Goal: Information Seeking & Learning: Find specific page/section

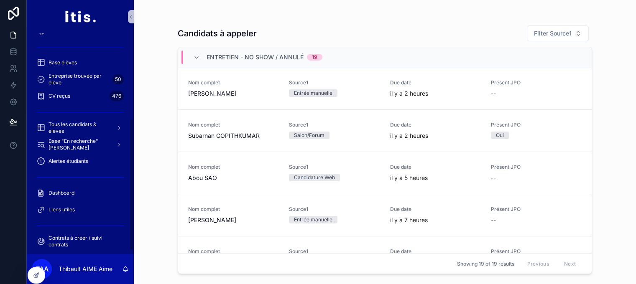
scroll to position [152, 0]
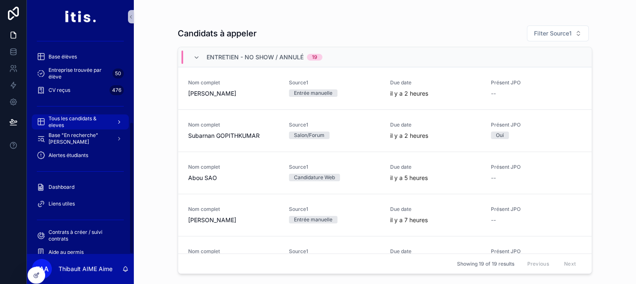
click at [98, 125] on span "Tous les candidats & eleves" at bounding box center [79, 121] width 61 height 13
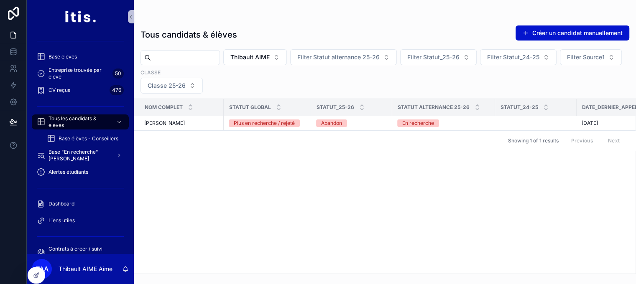
click at [211, 60] on input "scrollable content" at bounding box center [185, 58] width 69 height 12
paste input "********"
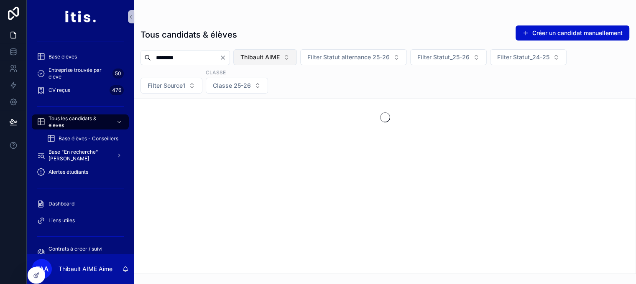
type input "********"
click at [280, 55] on span "Thibault AIME" at bounding box center [259, 57] width 39 height 8
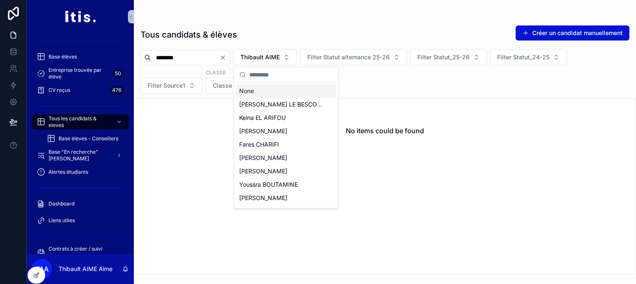
click at [279, 86] on div "None" at bounding box center [286, 90] width 100 height 13
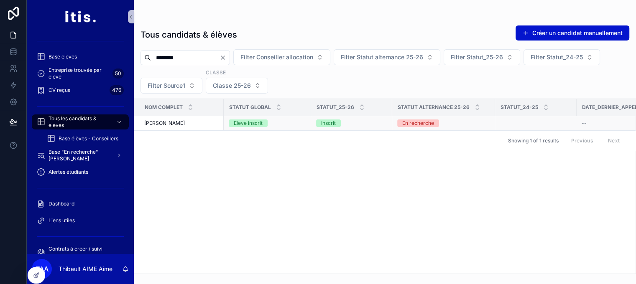
click at [185, 124] on span "[PERSON_NAME]" at bounding box center [164, 123] width 41 height 7
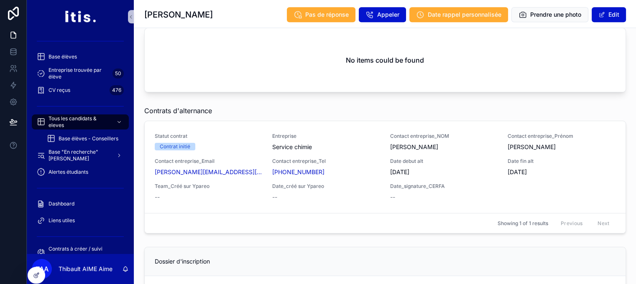
scroll to position [813, 0]
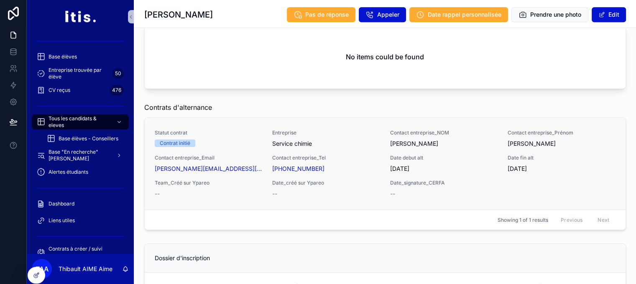
click at [245, 143] on div "Contrat initié" at bounding box center [209, 144] width 108 height 8
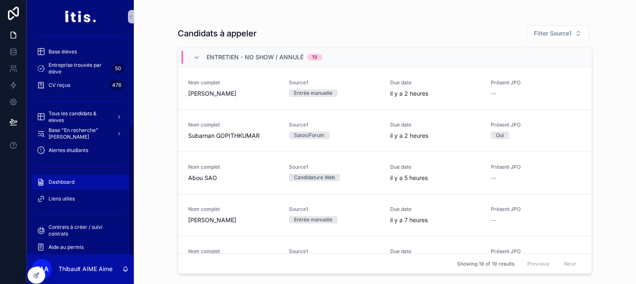
scroll to position [162, 0]
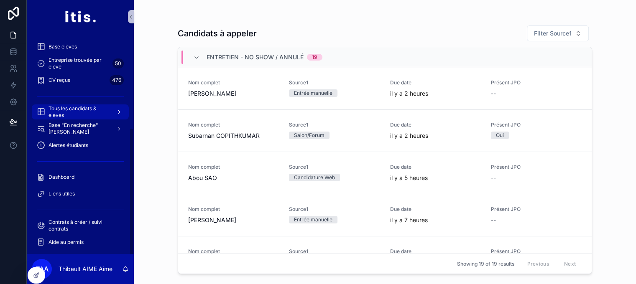
click at [89, 107] on span "Tous les candidats & eleves" at bounding box center [79, 111] width 61 height 13
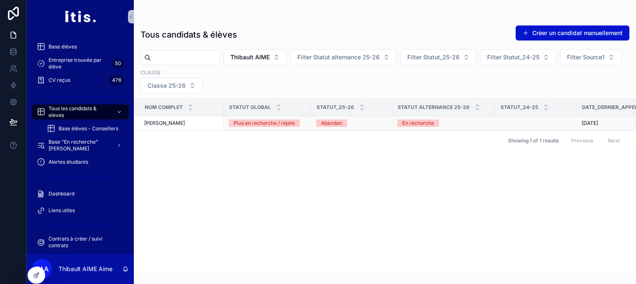
click at [195, 123] on div "[PERSON_NAME]" at bounding box center [181, 123] width 74 height 7
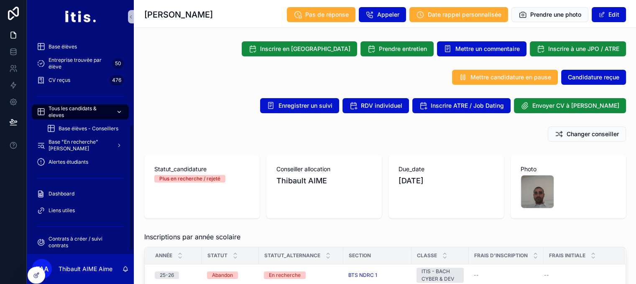
click at [84, 107] on span "Tous les candidats & eleves" at bounding box center [79, 111] width 61 height 13
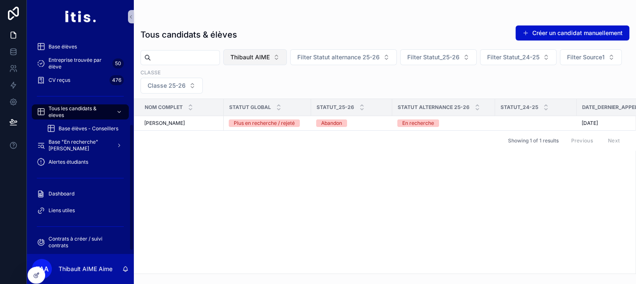
click at [270, 58] on span "Thibault AIME" at bounding box center [249, 57] width 39 height 8
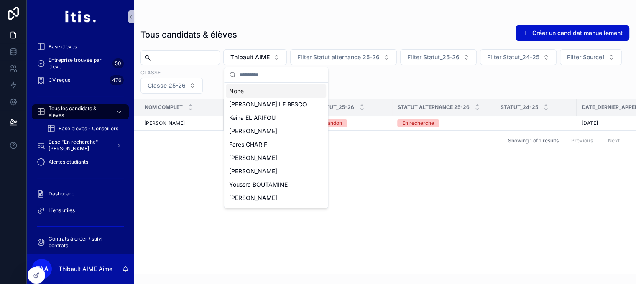
click at [256, 90] on div "None" at bounding box center [276, 90] width 100 height 13
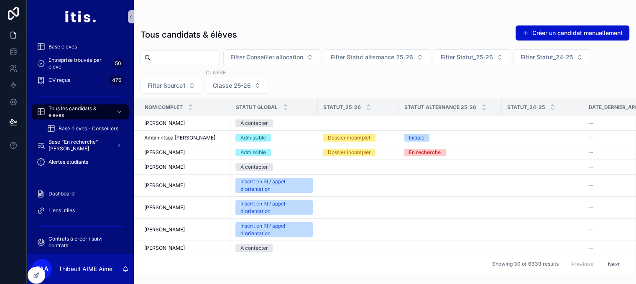
click at [211, 58] on input "scrollable content" at bounding box center [185, 58] width 69 height 12
paste input "********"
type input "********"
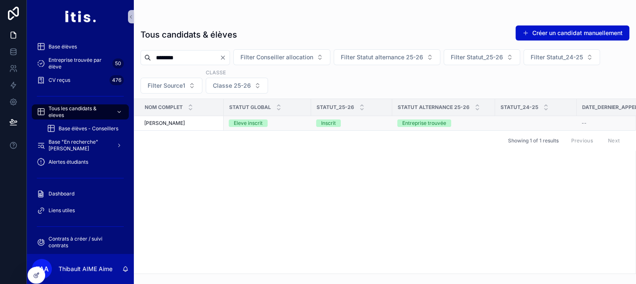
click at [185, 121] on span "[PERSON_NAME]" at bounding box center [164, 123] width 41 height 7
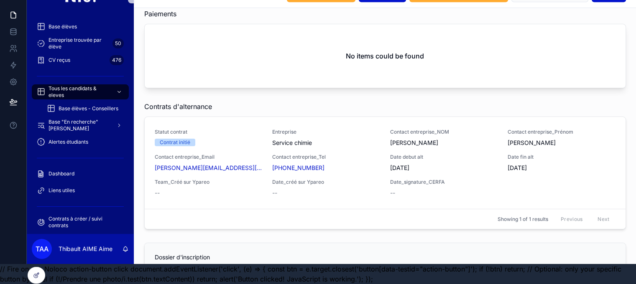
scroll to position [795, 0]
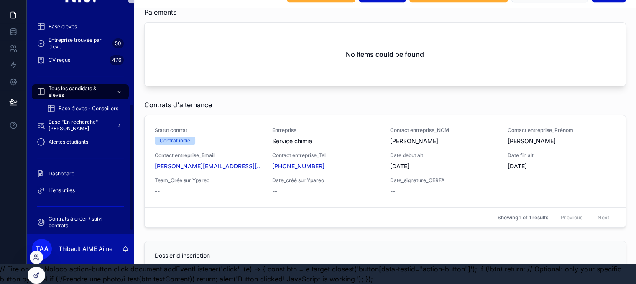
click at [37, 271] on div at bounding box center [36, 276] width 17 height 16
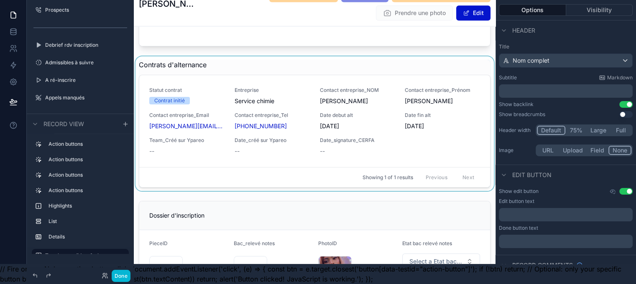
scroll to position [1145, 0]
click at [202, 69] on div "scrollable content" at bounding box center [315, 123] width 362 height 135
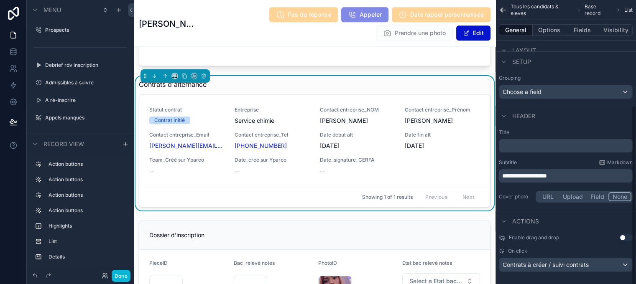
scroll to position [166, 0]
drag, startPoint x: 582, startPoint y: 176, endPoint x: 502, endPoint y: 170, distance: 79.6
click at [502, 170] on div "**********" at bounding box center [566, 166] width 141 height 82
click at [184, 79] on icon "scrollable content" at bounding box center [184, 76] width 6 height 6
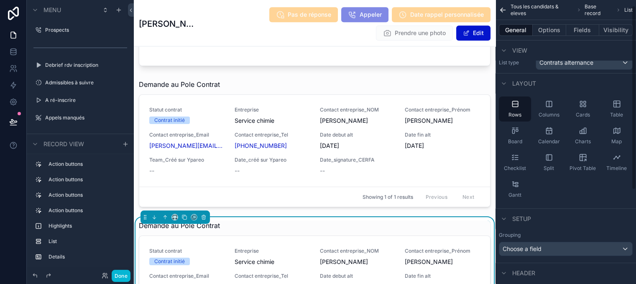
scroll to position [0, 0]
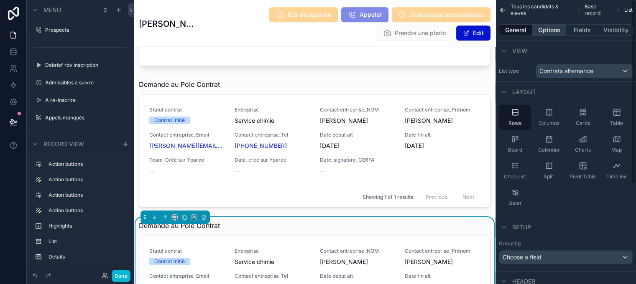
click at [557, 31] on button "Options" at bounding box center [549, 30] width 33 height 12
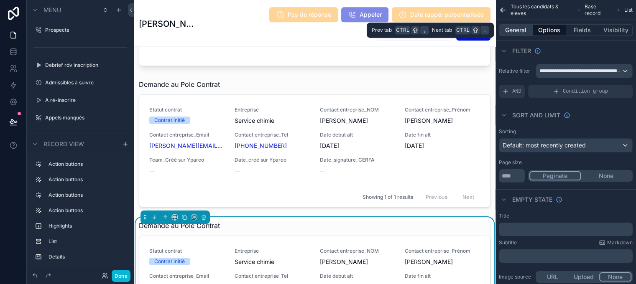
click at [529, 33] on button "General" at bounding box center [516, 30] width 34 height 12
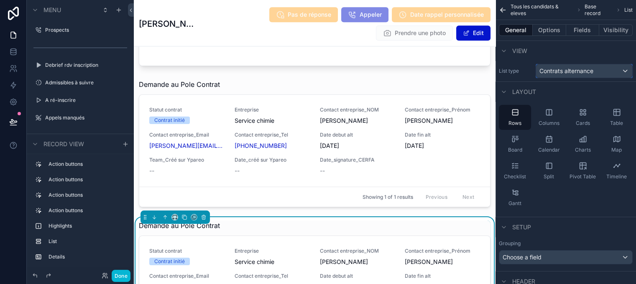
click at [577, 77] on div "Contrats alternance" at bounding box center [584, 70] width 96 height 13
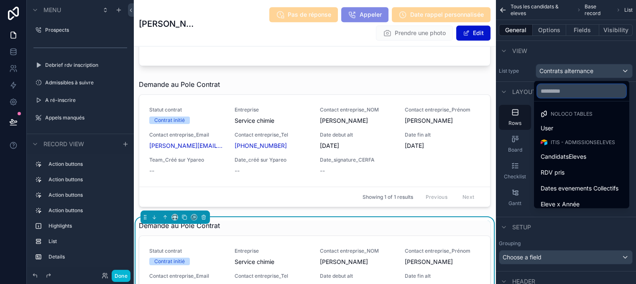
click at [574, 88] on input "text" at bounding box center [581, 90] width 89 height 13
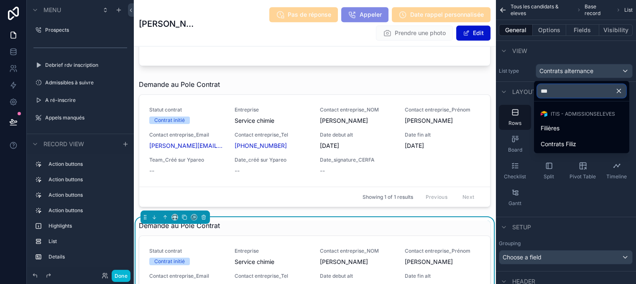
type input "****"
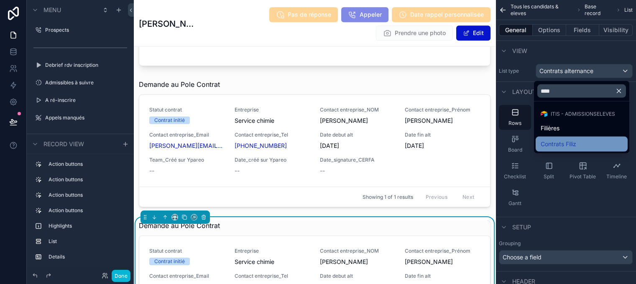
click at [576, 141] on span "Contrats Filiz" at bounding box center [559, 144] width 36 height 10
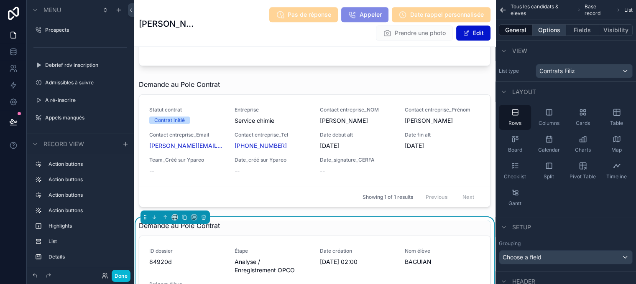
click at [557, 28] on button "Options" at bounding box center [549, 30] width 33 height 12
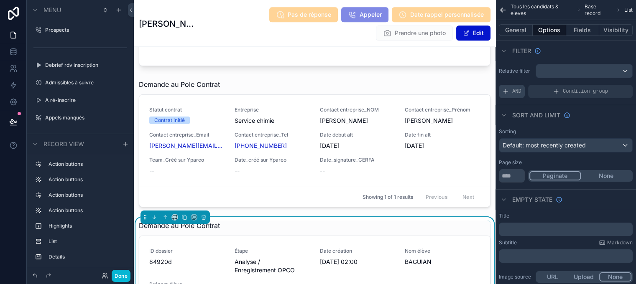
click at [522, 87] on div "AND" at bounding box center [512, 91] width 26 height 13
click at [614, 86] on icon "scrollable content" at bounding box center [612, 85] width 3 height 3
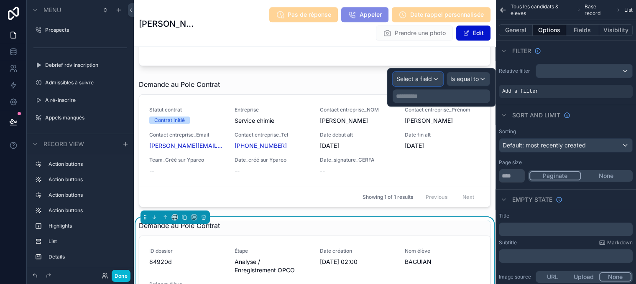
click at [432, 82] on span "Select a field" at bounding box center [414, 78] width 36 height 7
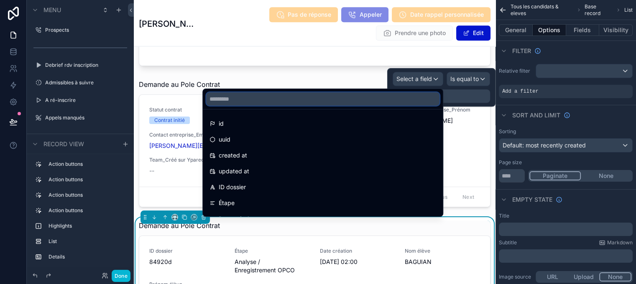
click at [386, 95] on input "text" at bounding box center [322, 98] width 233 height 13
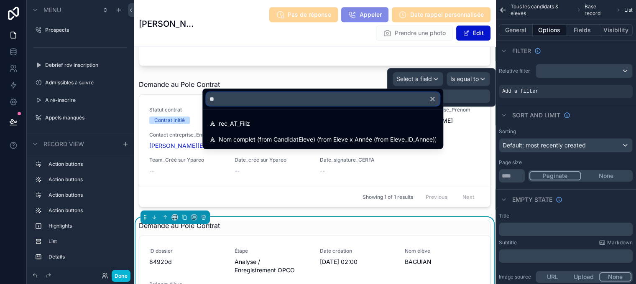
type input "*"
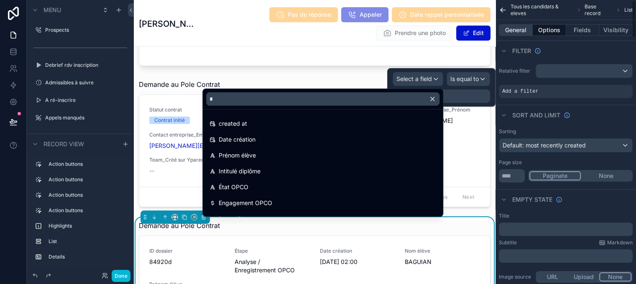
click at [529, 31] on button "General" at bounding box center [516, 30] width 34 height 12
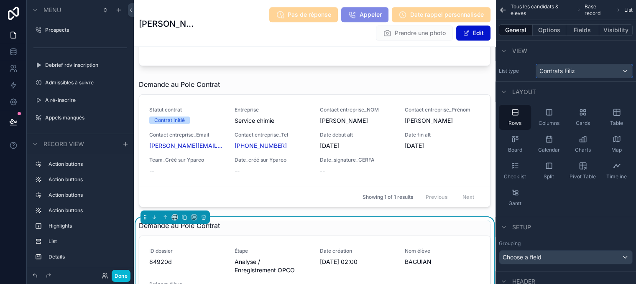
click at [575, 70] on span "Contrats Filiz" at bounding box center [557, 71] width 36 height 8
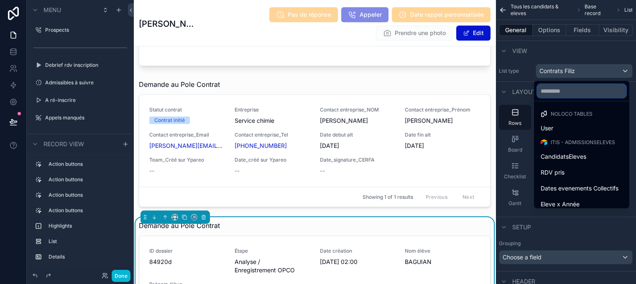
click at [570, 91] on input "text" at bounding box center [581, 90] width 89 height 13
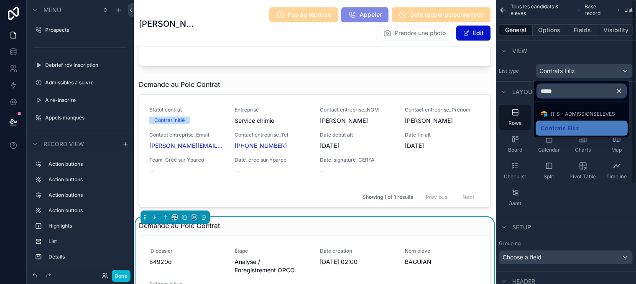
type input "*****"
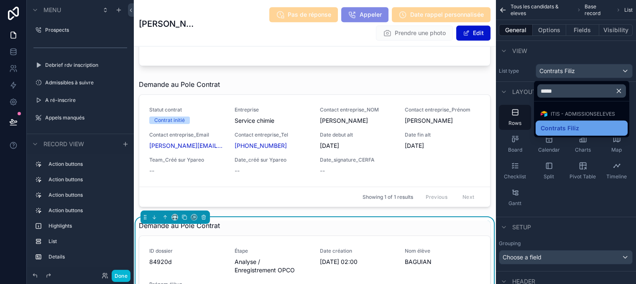
click at [573, 123] on div "Contrats Filiz" at bounding box center [582, 128] width 92 height 15
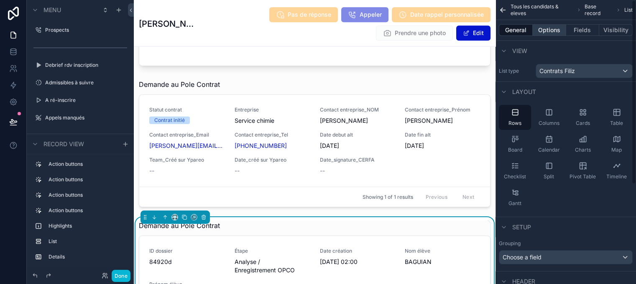
click at [560, 31] on button "Options" at bounding box center [549, 30] width 33 height 12
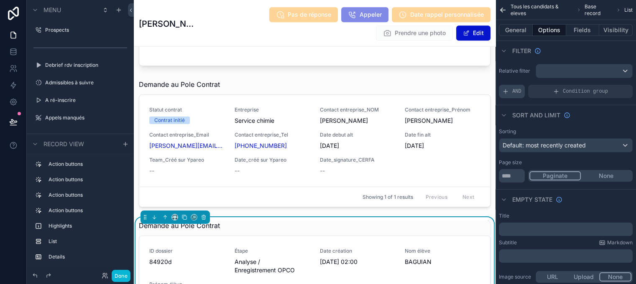
click at [519, 91] on span "AND" at bounding box center [516, 91] width 9 height 7
drag, startPoint x: 540, startPoint y: 94, endPoint x: 565, endPoint y: 85, distance: 27.0
click at [538, 94] on span "Add a filter" at bounding box center [520, 91] width 36 height 7
click at [614, 87] on icon "scrollable content" at bounding box center [611, 85] width 5 height 5
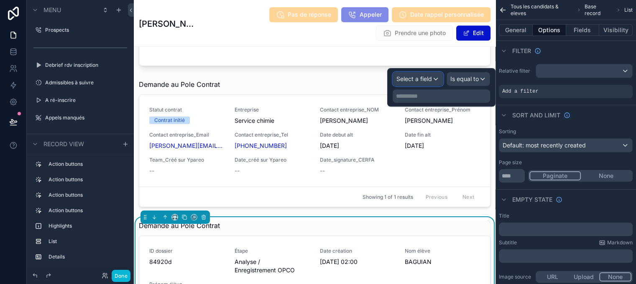
click at [440, 76] on div "Select a field" at bounding box center [418, 78] width 50 height 13
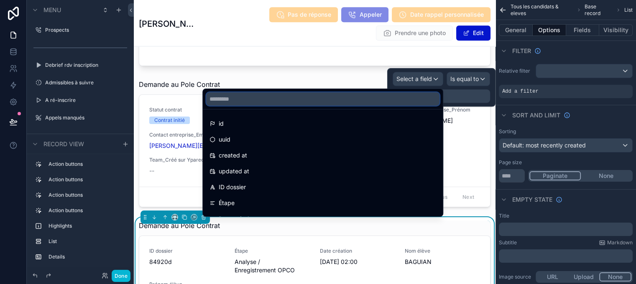
click at [402, 100] on input "text" at bounding box center [322, 98] width 233 height 13
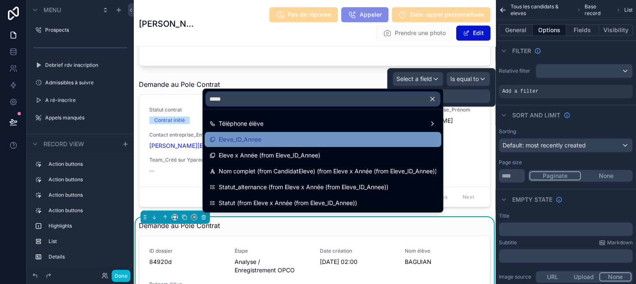
type input "*****"
click at [342, 135] on div "Eleve_ID_Annee" at bounding box center [323, 140] width 227 height 10
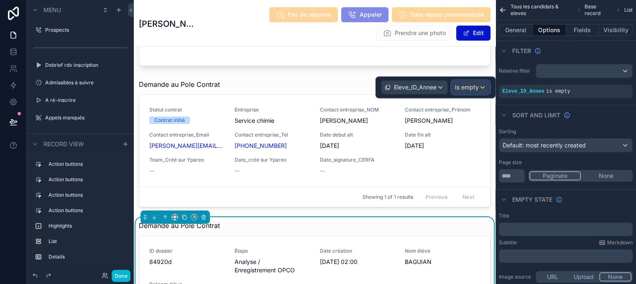
click at [479, 87] on span "Is empty" at bounding box center [467, 87] width 24 height 8
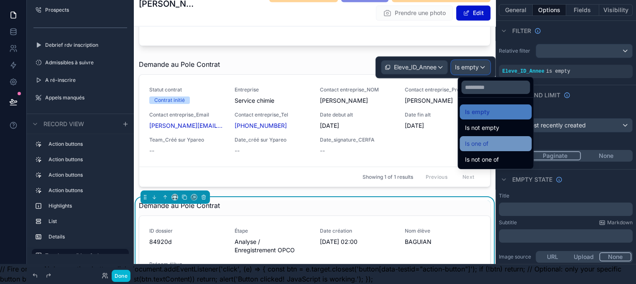
scroll to position [26, 0]
click at [497, 139] on div "Is one of" at bounding box center [496, 144] width 62 height 10
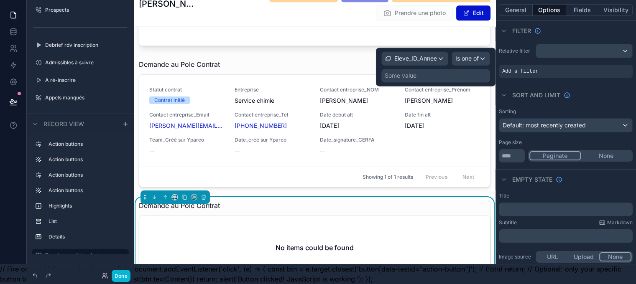
click at [417, 72] on div "Some value" at bounding box center [401, 76] width 32 height 8
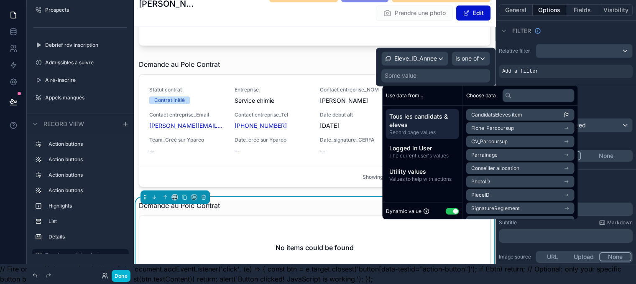
click at [509, 112] on span "CandidatsEleves item" at bounding box center [496, 115] width 51 height 7
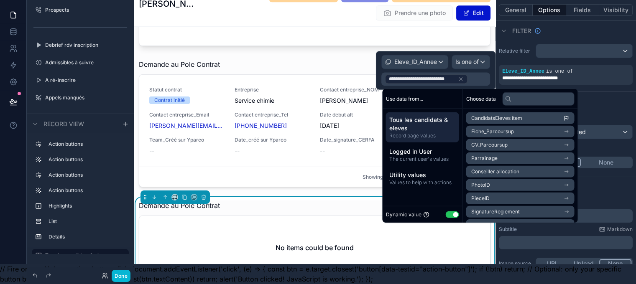
click at [537, 112] on li "CandidatsEleves item" at bounding box center [520, 118] width 108 height 12
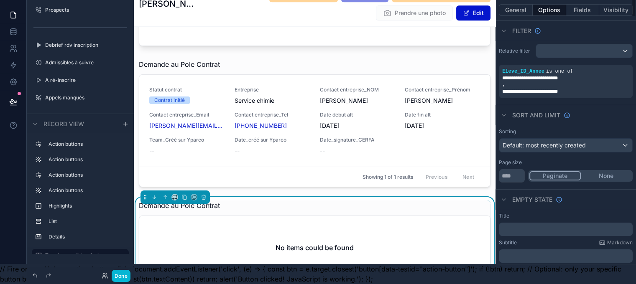
click at [576, 125] on div "Sorting Default: most recently created Page size ** Paginate None" at bounding box center [566, 155] width 141 height 61
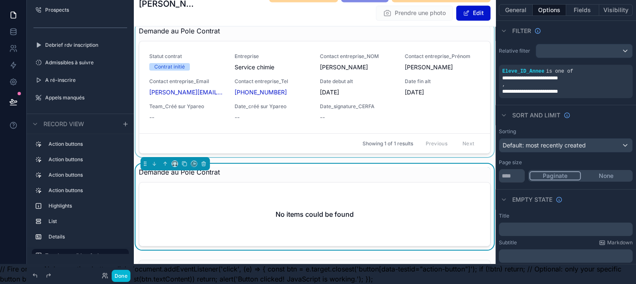
scroll to position [1178, 0]
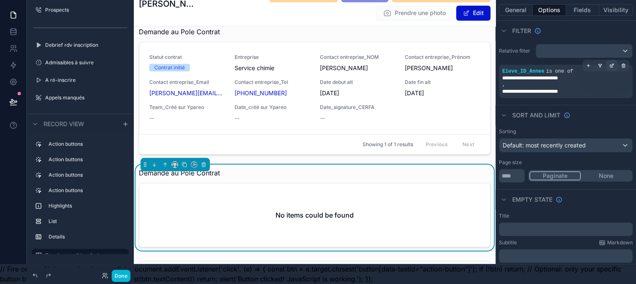
click at [614, 63] on icon "scrollable content" at bounding box center [611, 65] width 5 height 5
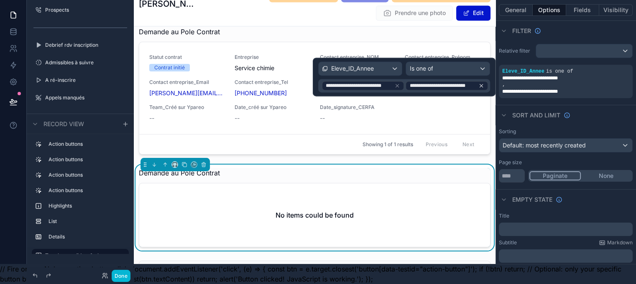
click at [484, 83] on icon at bounding box center [481, 86] width 6 height 6
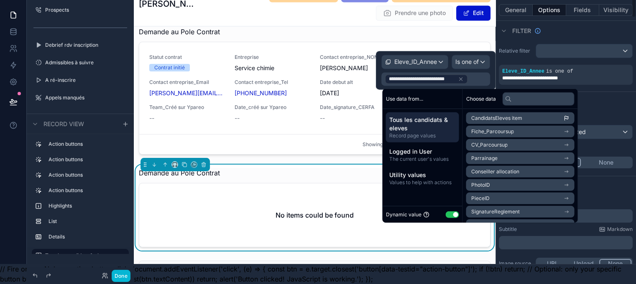
click at [513, 49] on div "Relative filter" at bounding box center [566, 51] width 134 height 14
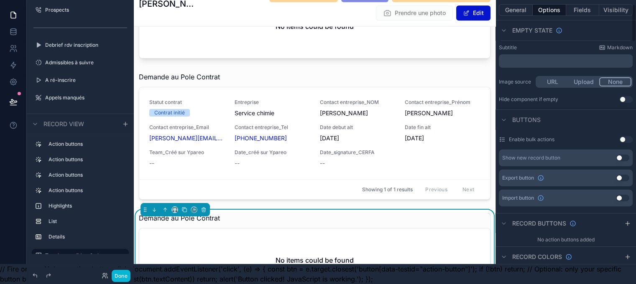
scroll to position [181, 0]
click at [527, 4] on button "General" at bounding box center [516, 10] width 34 height 12
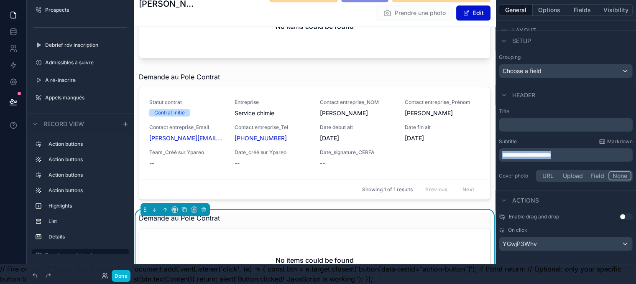
drag, startPoint x: 586, startPoint y: 147, endPoint x: 499, endPoint y: 146, distance: 86.6
click at [499, 146] on div "Prospects 19 Debrief rdv inscription 14 Admissibles à suivre A ré-inscrire 72 A…" at bounding box center [385, 122] width 502 height 284
click at [587, 5] on button "Fields" at bounding box center [582, 10] width 33 height 12
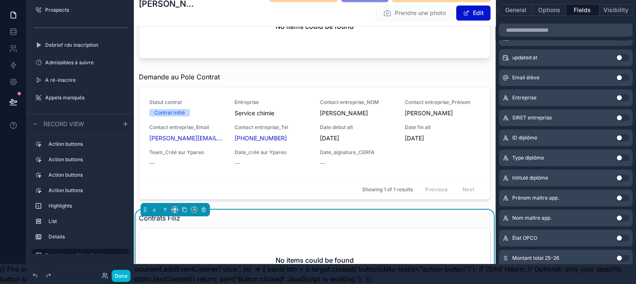
scroll to position [0, 0]
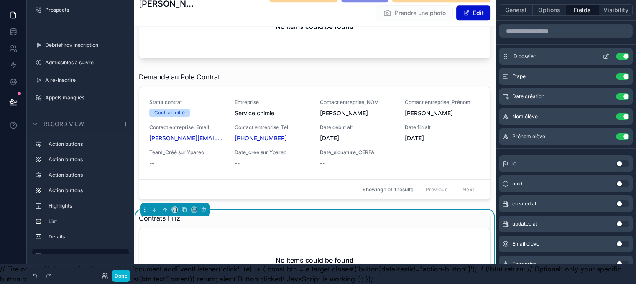
click at [629, 53] on button "Use setting" at bounding box center [622, 56] width 13 height 7
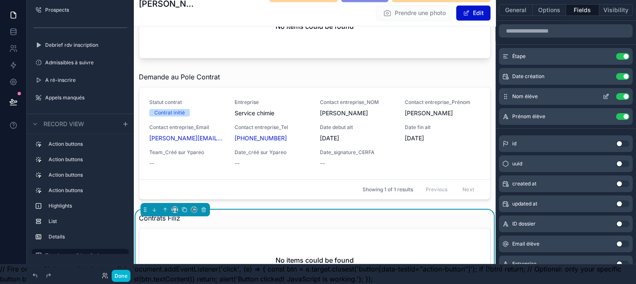
click at [629, 93] on button "Use setting" at bounding box center [622, 96] width 13 height 7
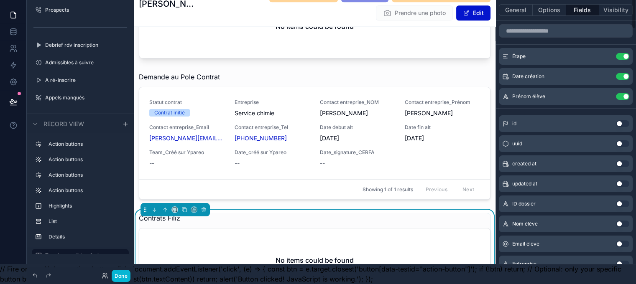
click at [629, 93] on button "Use setting" at bounding box center [622, 96] width 13 height 7
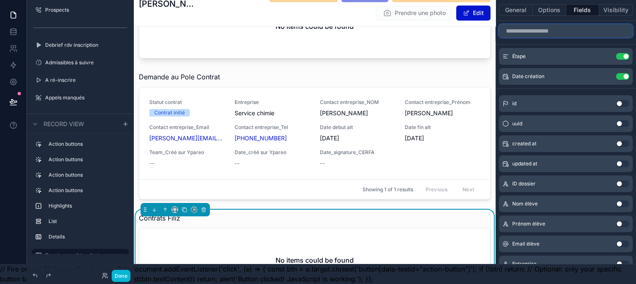
click at [557, 24] on input "scrollable content" at bounding box center [566, 30] width 134 height 13
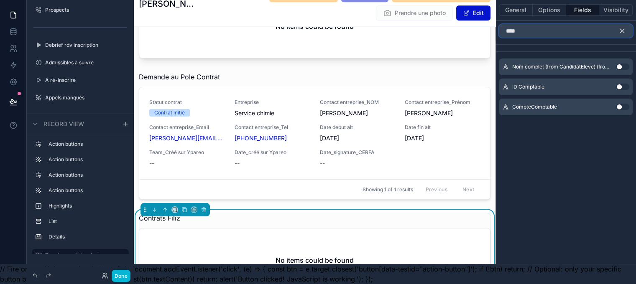
type input "****"
click at [627, 64] on button "Use setting" at bounding box center [622, 67] width 13 height 7
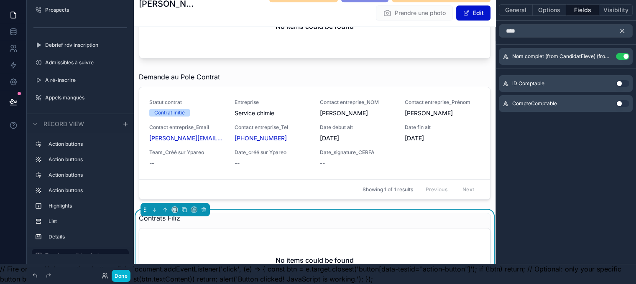
click at [624, 29] on icon "scrollable content" at bounding box center [623, 31] width 4 height 4
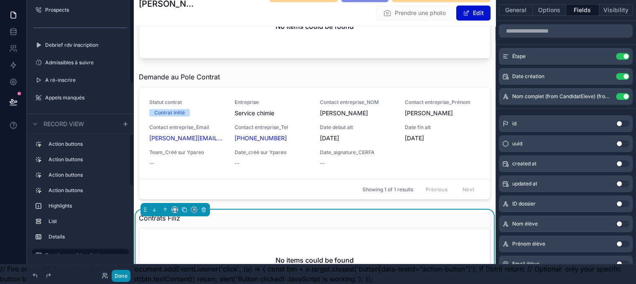
click at [125, 278] on button "Done" at bounding box center [121, 276] width 19 height 12
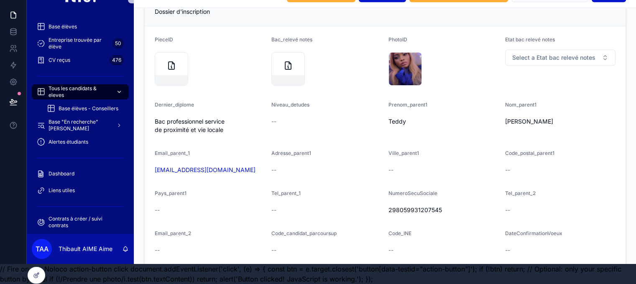
click at [84, 85] on span "Tous les candidats & eleves" at bounding box center [79, 91] width 61 height 13
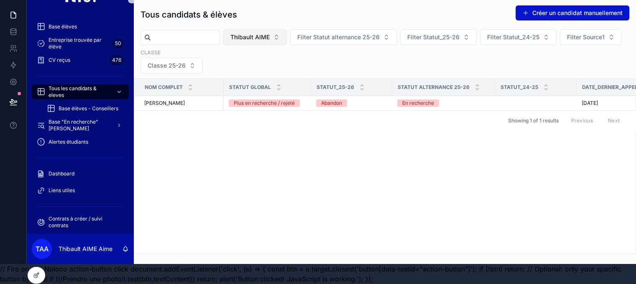
click at [287, 34] on button "Thibault AIME" at bounding box center [255, 37] width 64 height 16
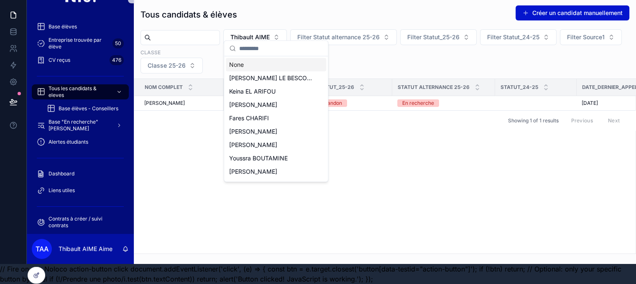
click at [276, 66] on div "None" at bounding box center [276, 64] width 100 height 13
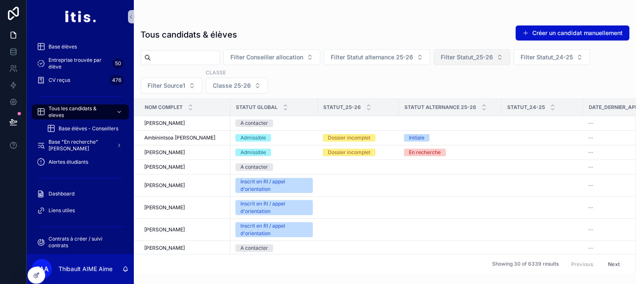
click at [478, 60] on span "Filter Statut_25-26" at bounding box center [467, 57] width 52 height 8
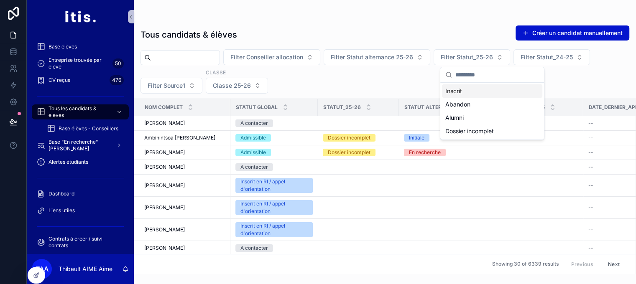
click at [466, 93] on div "Inscrit" at bounding box center [492, 90] width 100 height 13
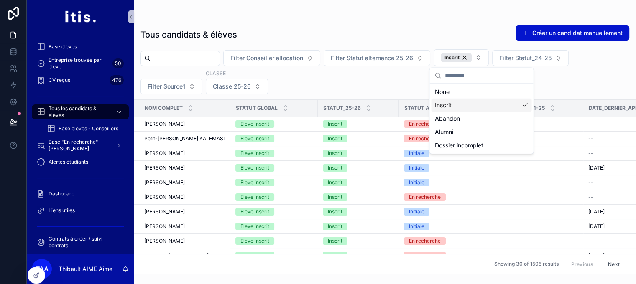
click at [331, 89] on div "Filter Conseiller allocation Filter Statut alternance 25-26 Inscrit Filter Stat…" at bounding box center [385, 71] width 502 height 45
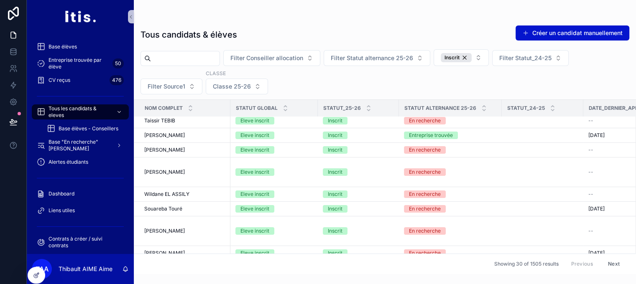
scroll to position [214, 0]
click at [288, 132] on div "Eleve inscrit" at bounding box center [273, 136] width 77 height 8
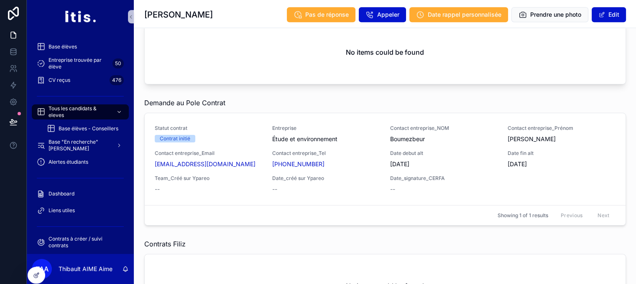
scroll to position [914, 0]
drag, startPoint x: 215, startPoint y: 15, endPoint x: 169, endPoint y: 17, distance: 45.6
click at [169, 17] on h1 "[PERSON_NAME]" at bounding box center [178, 15] width 69 height 12
copy h1 "LOUISERRE"
click at [84, 112] on span "Tous les candidats & eleves" at bounding box center [79, 111] width 61 height 13
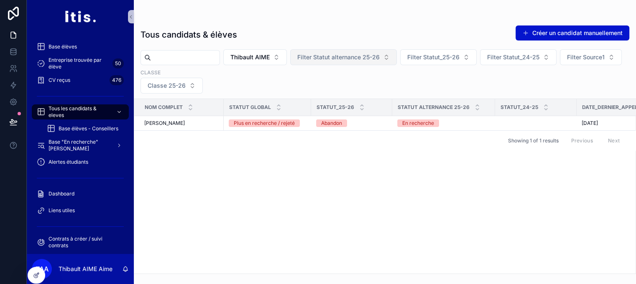
click at [361, 59] on span "Filter Statut alternance 25-26" at bounding box center [338, 57] width 82 height 8
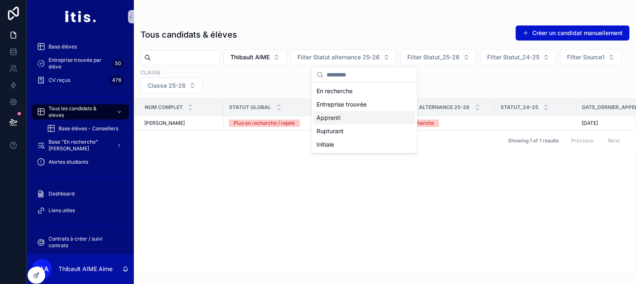
click at [343, 120] on div "Apprenti" at bounding box center [364, 117] width 102 height 13
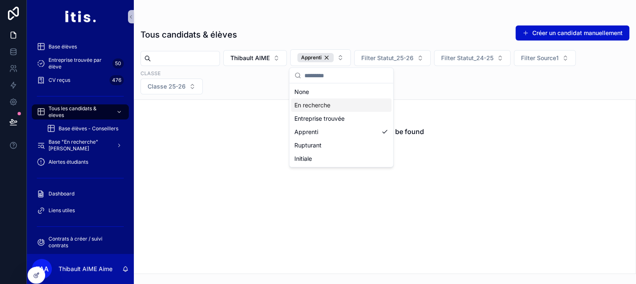
click at [252, 78] on div "Thibault AIME Apprenti Filter Statut_25-26 Filter Statut_24-25 Filter Source1 C…" at bounding box center [385, 71] width 502 height 45
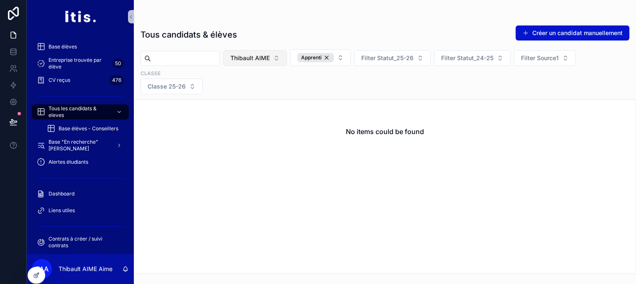
click at [270, 55] on span "Thibault AIME" at bounding box center [249, 58] width 39 height 8
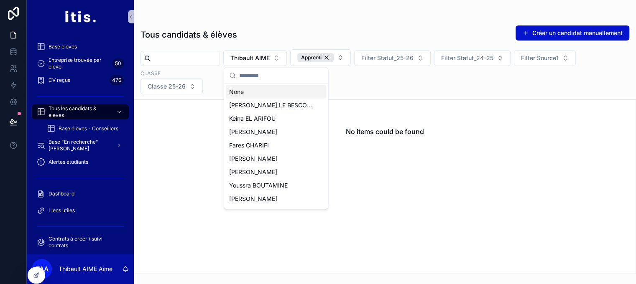
click at [269, 93] on div "None" at bounding box center [276, 91] width 100 height 13
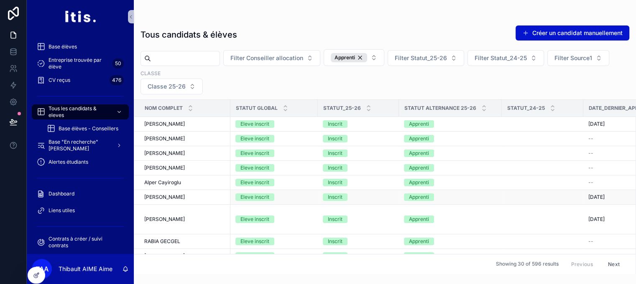
click at [209, 196] on div "[PERSON_NAME] [PERSON_NAME]" at bounding box center [184, 197] width 81 height 7
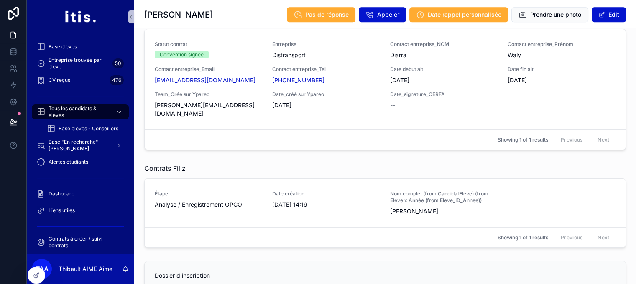
scroll to position [938, 0]
click at [35, 274] on icon at bounding box center [36, 275] width 7 height 7
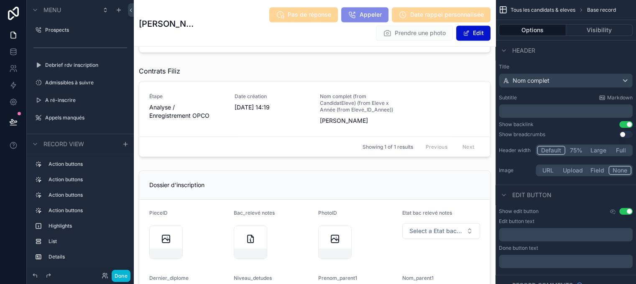
scroll to position [1301, 0]
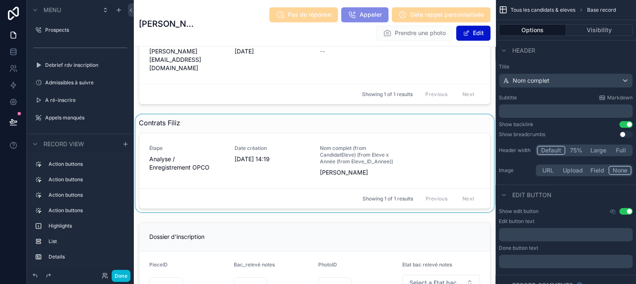
click at [243, 159] on div "scrollable content" at bounding box center [315, 164] width 362 height 98
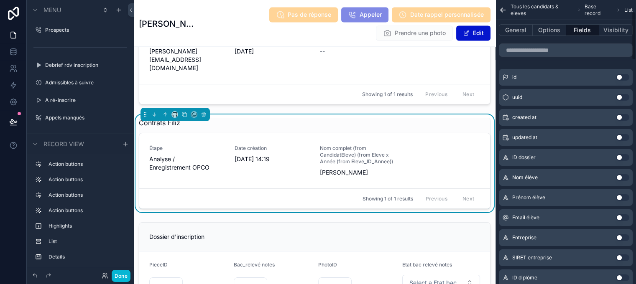
scroll to position [67, 0]
click at [629, 158] on button "Use setting" at bounding box center [622, 157] width 13 height 7
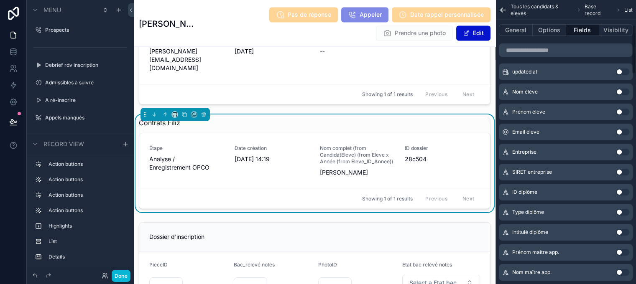
scroll to position [156, 0]
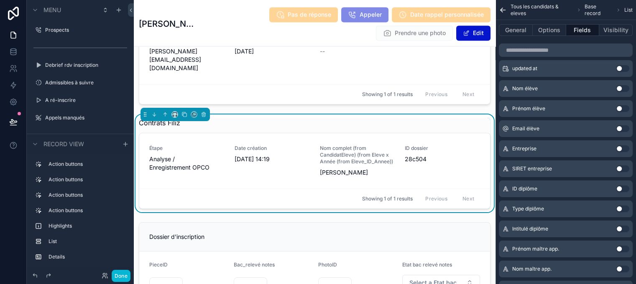
click at [629, 146] on button "Use setting" at bounding box center [622, 149] width 13 height 7
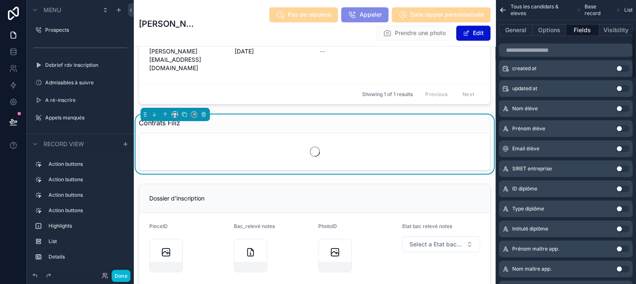
scroll to position [176, 0]
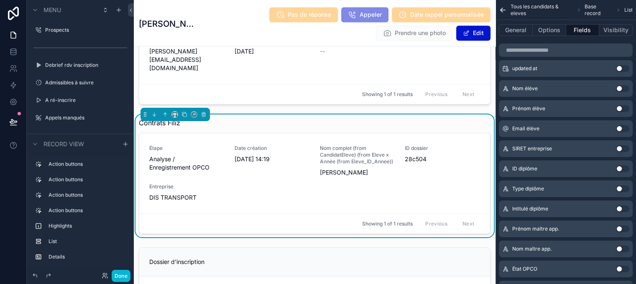
click at [626, 206] on button "Use setting" at bounding box center [622, 209] width 13 height 7
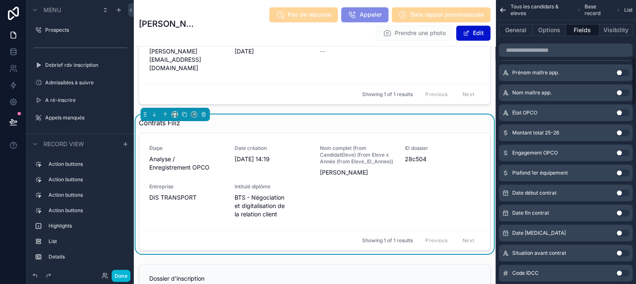
scroll to position [332, 0]
click at [626, 191] on button "Use setting" at bounding box center [622, 192] width 13 height 7
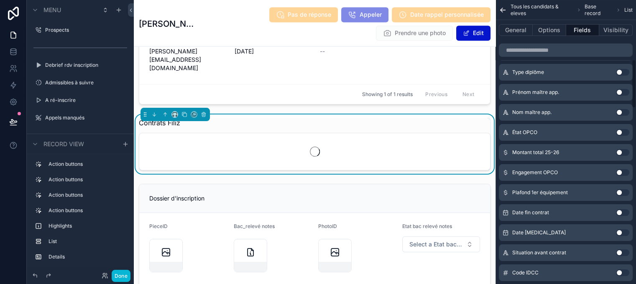
scroll to position [353, 0]
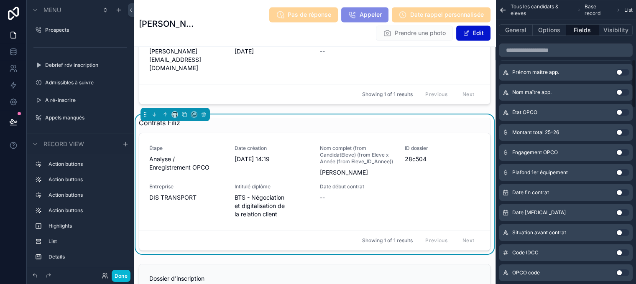
click at [626, 212] on button "Use setting" at bounding box center [622, 213] width 13 height 7
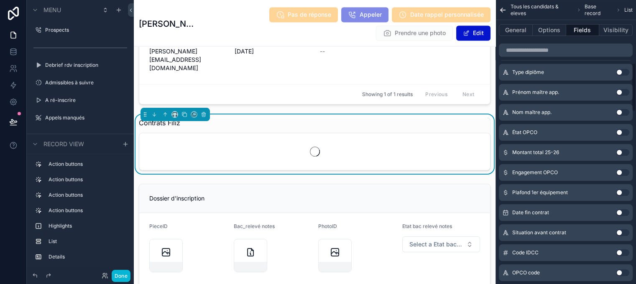
scroll to position [373, 0]
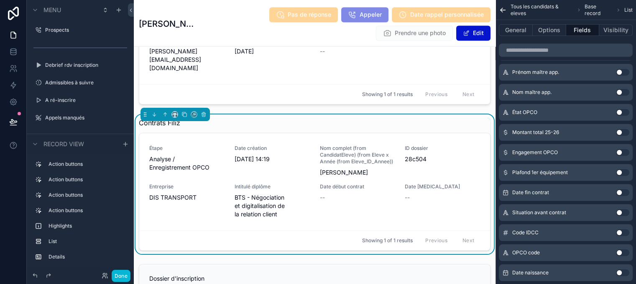
click at [626, 192] on button "Use setting" at bounding box center [622, 192] width 13 height 7
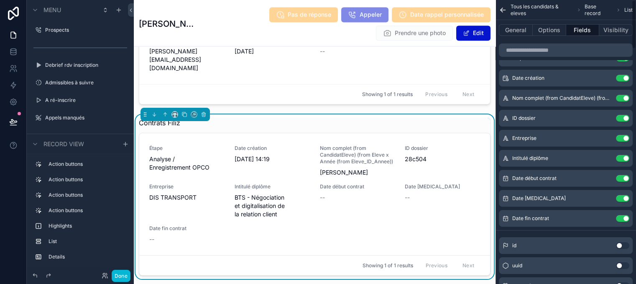
scroll to position [0, 0]
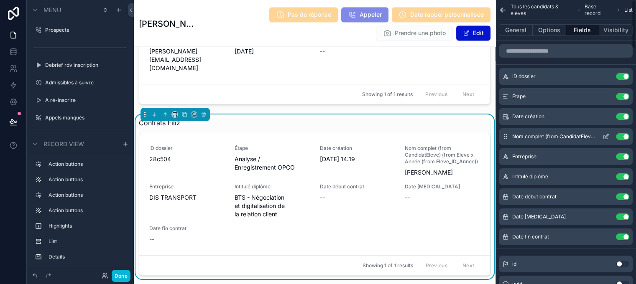
click at [629, 135] on button "Use setting" at bounding box center [622, 136] width 13 height 7
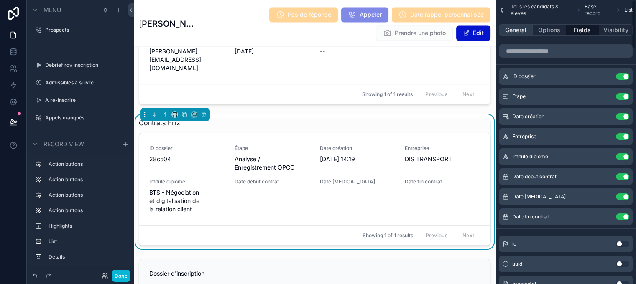
click at [533, 33] on button "General" at bounding box center [516, 30] width 34 height 12
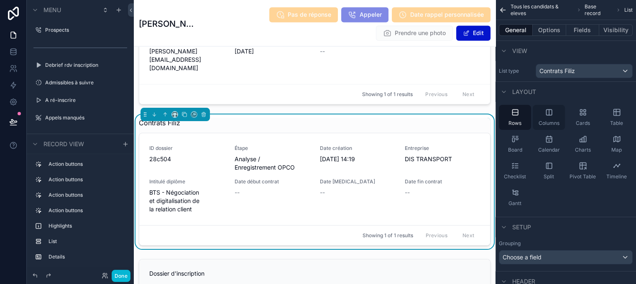
click at [553, 113] on icon "scrollable content" at bounding box center [549, 112] width 8 height 8
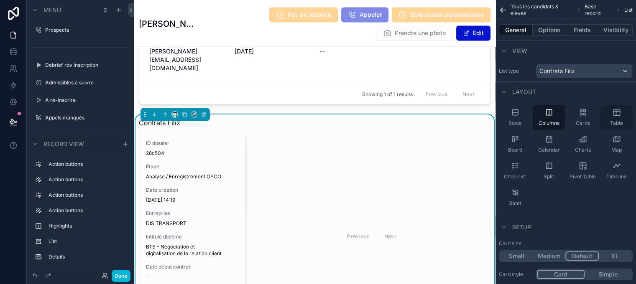
click at [621, 113] on icon "scrollable content" at bounding box center [617, 112] width 8 height 8
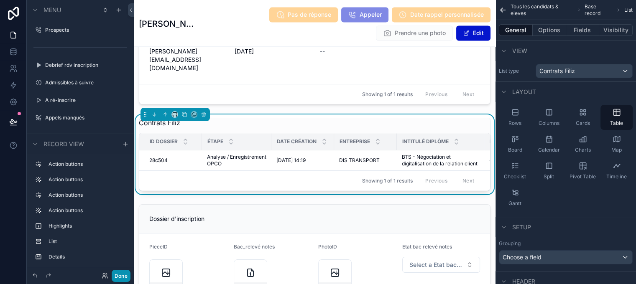
click at [125, 275] on button "Done" at bounding box center [121, 276] width 19 height 12
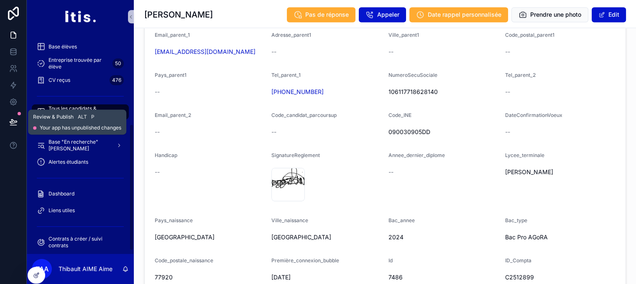
click at [15, 125] on icon at bounding box center [13, 122] width 8 height 8
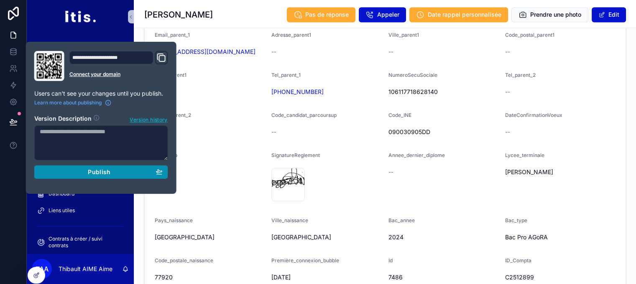
click at [64, 174] on div "Publish" at bounding box center [101, 173] width 123 height 8
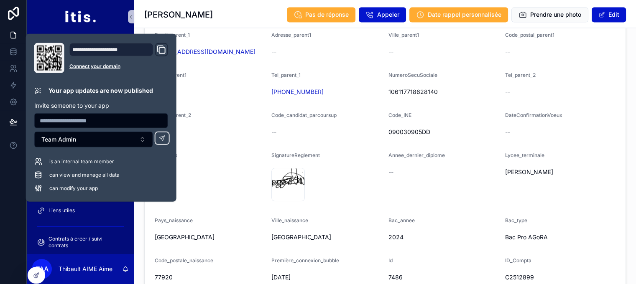
click at [265, 93] on form "PieceID Bac_relevé notes PhotoID Etat bac relevé notes Select a Etat bac relevé…" at bounding box center [385, 105] width 481 height 378
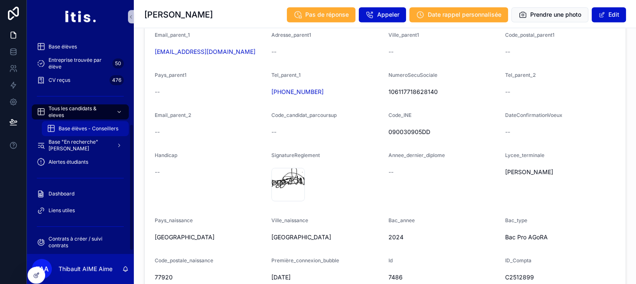
click at [94, 120] on div "Base élèves - Conseillers" at bounding box center [85, 128] width 97 height 17
click at [99, 112] on span "Tous les candidats & eleves" at bounding box center [79, 111] width 61 height 13
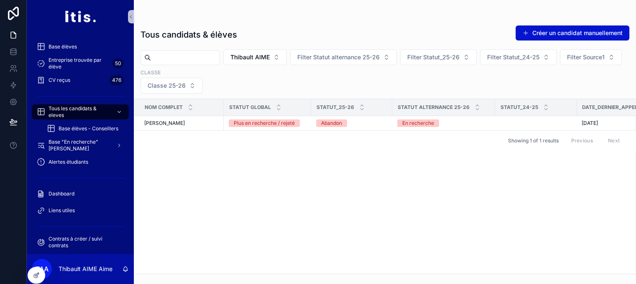
click at [212, 56] on input "scrollable content" at bounding box center [185, 58] width 69 height 12
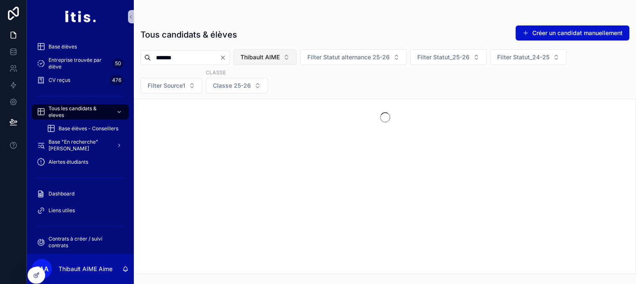
type input "*******"
click at [275, 65] on button "Thibault AIME" at bounding box center [265, 57] width 64 height 16
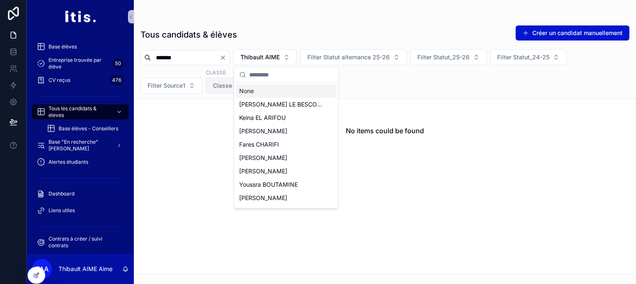
click at [264, 91] on div "None" at bounding box center [286, 90] width 100 height 13
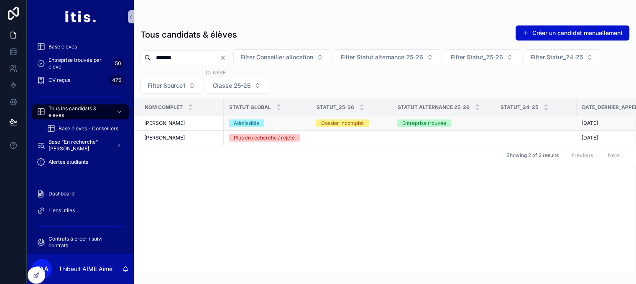
click at [197, 122] on div "[PERSON_NAME]" at bounding box center [181, 123] width 74 height 7
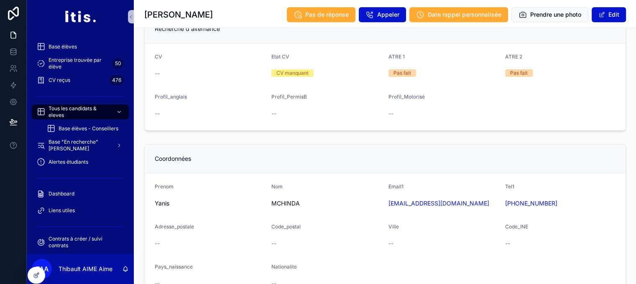
scroll to position [485, 0]
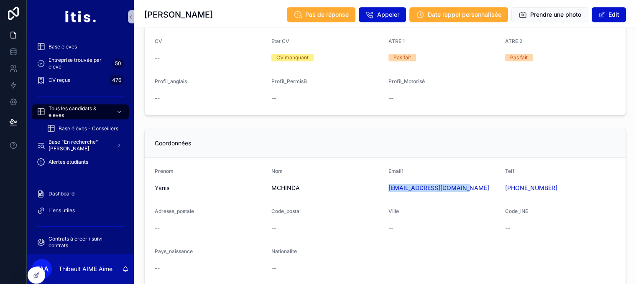
drag, startPoint x: 469, startPoint y: 185, endPoint x: 388, endPoint y: 189, distance: 81.2
click at [388, 189] on form "Prenom Yanis Nom MCHINDA Email1 [EMAIL_ADDRESS][DOMAIN_NAME] Tel1 [PHONE_NUMBER…" at bounding box center [385, 221] width 481 height 127
copy link "[EMAIL_ADDRESS][DOMAIN_NAME]"
click at [355, 134] on div "Coordonnées" at bounding box center [385, 143] width 481 height 29
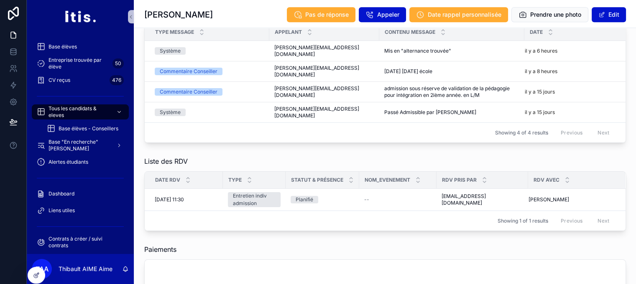
scroll to position [776, 0]
click at [84, 110] on span "Tous les candidats & eleves" at bounding box center [79, 111] width 61 height 13
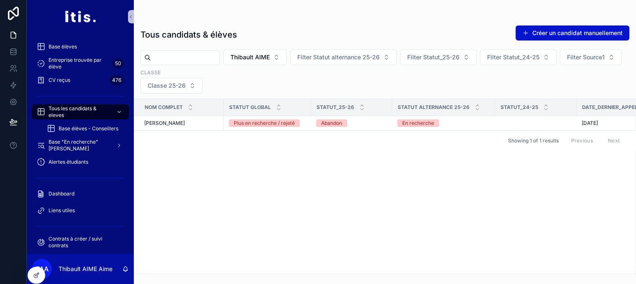
click at [211, 58] on input "scrollable content" at bounding box center [185, 58] width 69 height 12
paste input "*********"
type input "*********"
click at [286, 63] on button "Thibault AIME" at bounding box center [265, 57] width 64 height 16
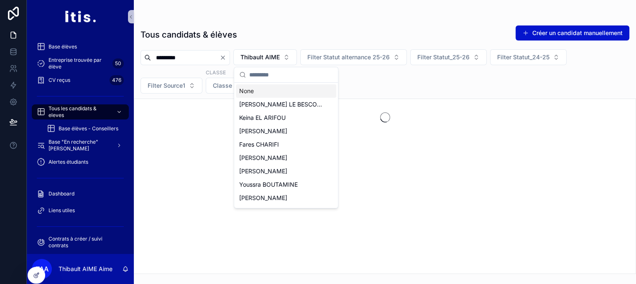
click at [269, 93] on div "None" at bounding box center [286, 90] width 100 height 13
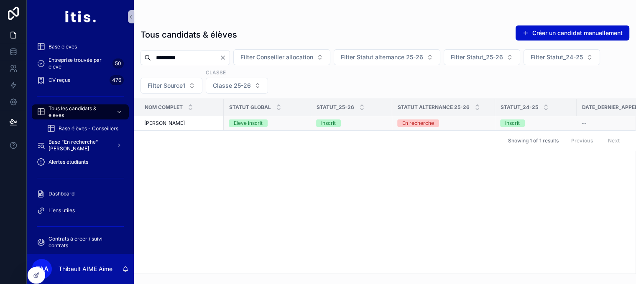
click at [185, 123] on span "[PERSON_NAME]" at bounding box center [164, 123] width 41 height 7
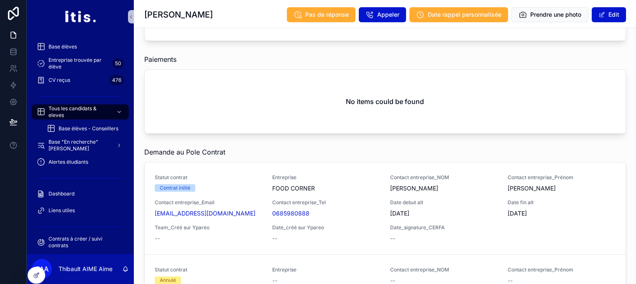
scroll to position [774, 0]
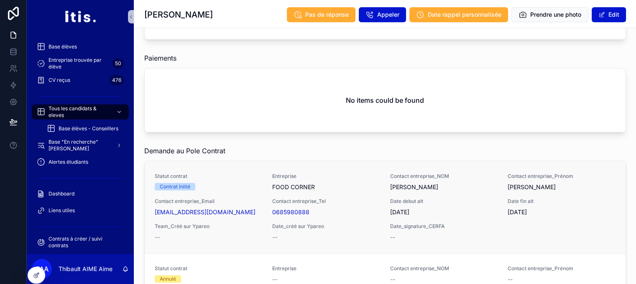
click at [233, 173] on div "Statut contrat Contrat initié Entreprise FOOD CORNER Contact entreprise_NOM [PE…" at bounding box center [385, 207] width 461 height 69
